Goal: Navigation & Orientation: Find specific page/section

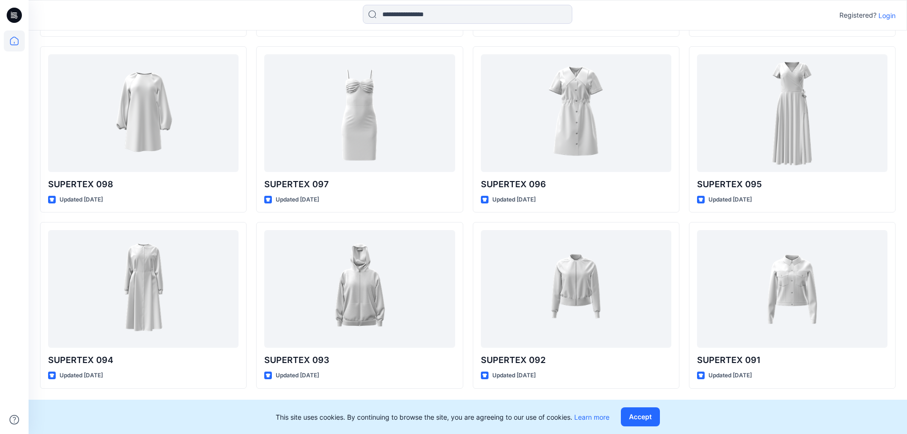
scroll to position [3592, 0]
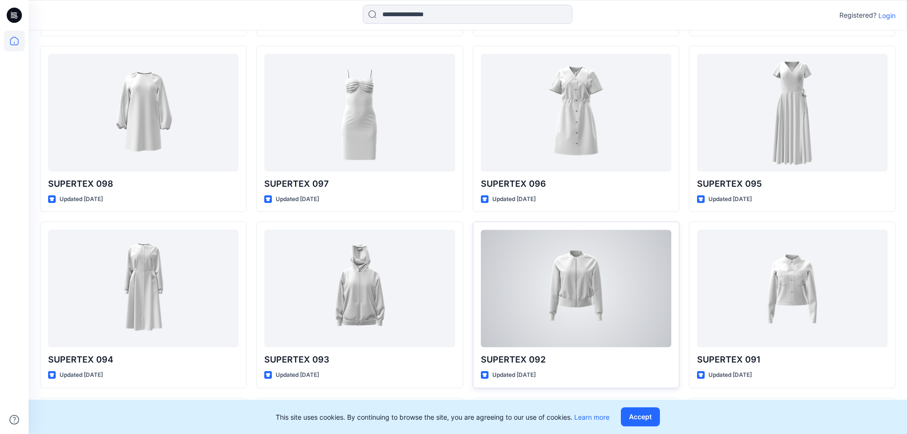
click at [584, 281] on div at bounding box center [576, 289] width 191 height 118
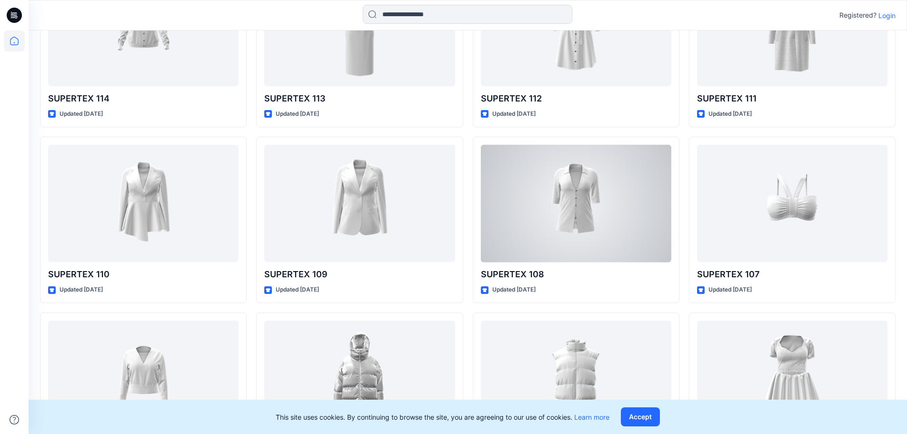
scroll to position [2973, 0]
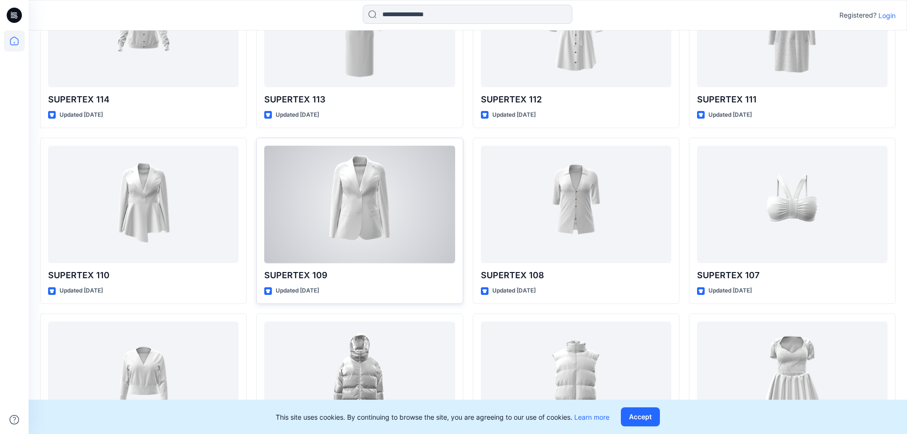
click at [397, 199] on div at bounding box center [359, 205] width 191 height 118
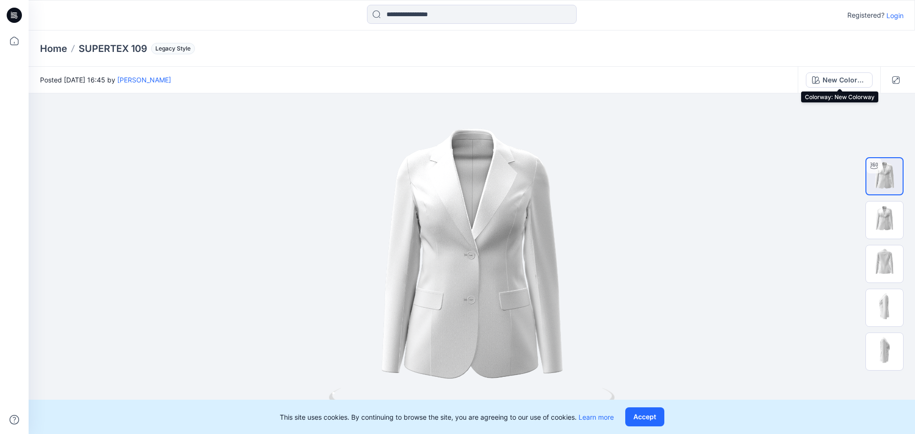
click at [849, 81] on div "New Colorway" at bounding box center [844, 80] width 44 height 10
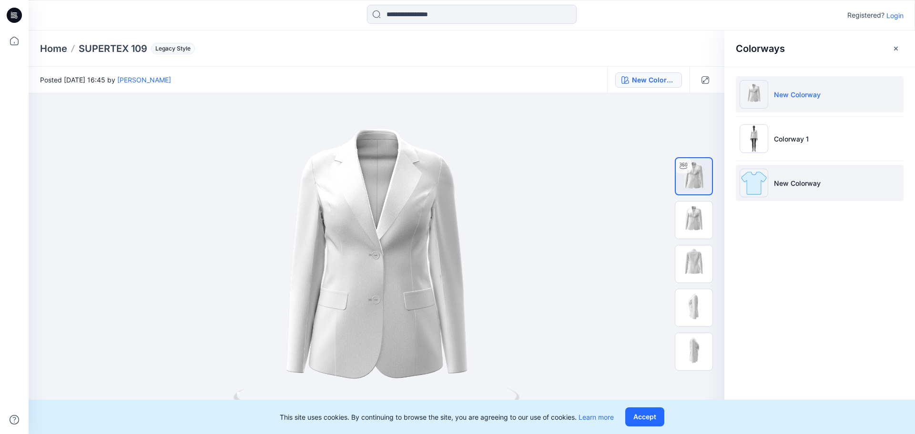
click at [778, 179] on p "New Colorway" at bounding box center [797, 183] width 47 height 10
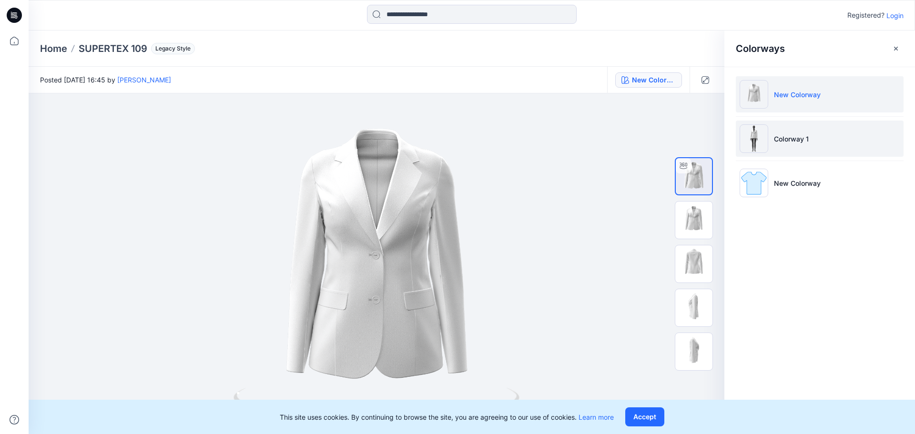
click at [802, 142] on p "Colorway 1" at bounding box center [791, 139] width 35 height 10
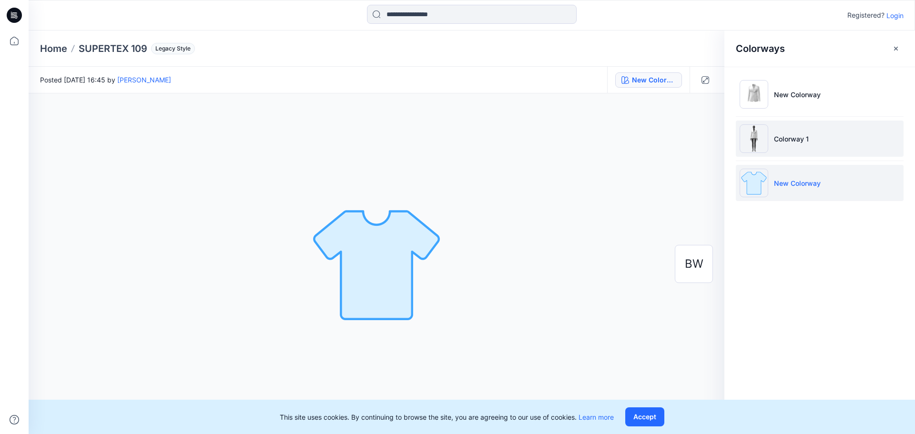
click at [772, 135] on li "Colorway 1" at bounding box center [820, 139] width 168 height 36
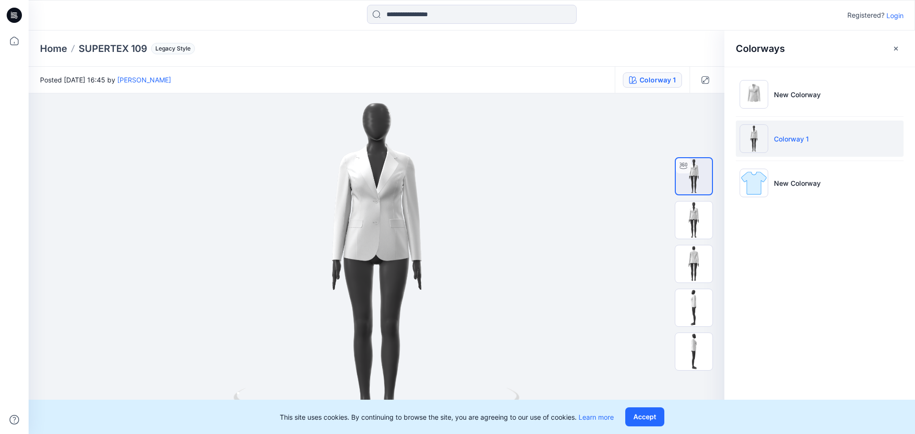
click at [706, 48] on div "Home SUPERTEX 109 Legacy Style" at bounding box center [434, 48] width 789 height 13
